Goal: Task Accomplishment & Management: Manage account settings

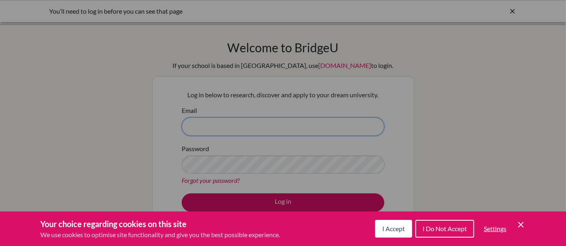
type input "elijah.delwin@icsghana.info"
click at [167, 118] on div "Cookie Preferences" at bounding box center [283, 123] width 566 height 246
click at [518, 221] on icon "Cookie Control Close Icon" at bounding box center [521, 225] width 10 height 10
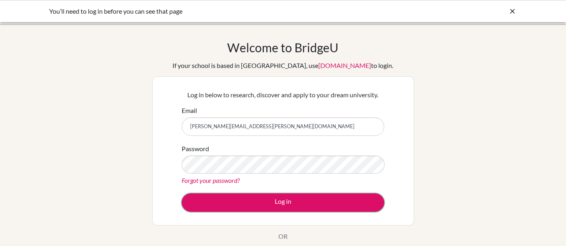
click at [322, 208] on button "Log in" at bounding box center [283, 203] width 203 height 19
